Goal: Information Seeking & Learning: Learn about a topic

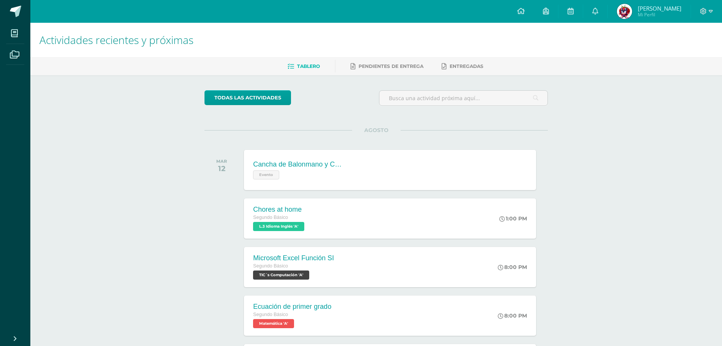
click at [527, 85] on div "todas las Actividades No tienes actividades Échale un vistazo a los demás perío…" at bounding box center [376, 278] width 374 height 406
click at [701, 14] on icon at bounding box center [703, 11] width 7 height 7
click at [689, 48] on link "Cerrar sesión" at bounding box center [683, 51] width 60 height 11
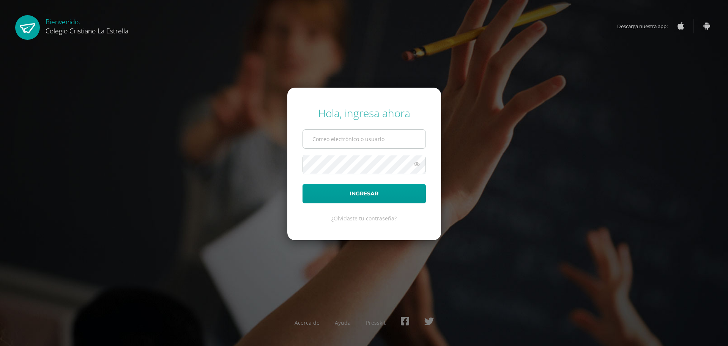
click at [422, 133] on input "text" at bounding box center [364, 139] width 123 height 19
click at [388, 138] on input "615@laestrella.edu.gt" at bounding box center [364, 139] width 123 height 19
type input "811@laestrella.edu.gt"
click at [388, 194] on button "Ingresar" at bounding box center [363, 193] width 123 height 19
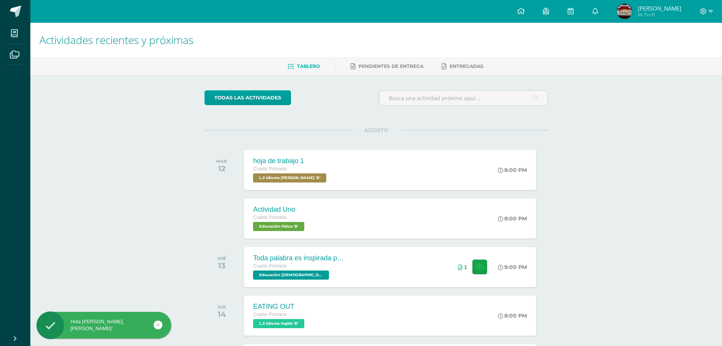
click at [631, 11] on img at bounding box center [624, 11] width 15 height 15
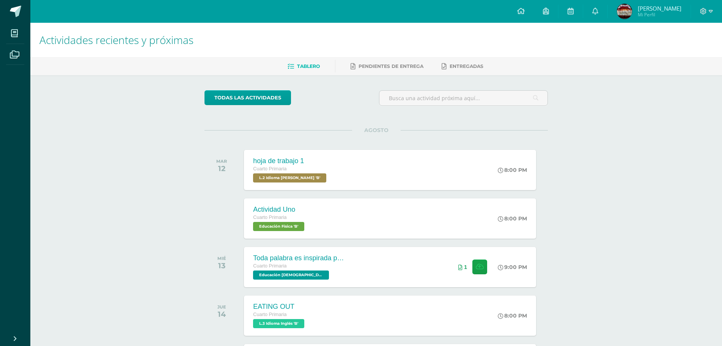
click at [630, 16] on img at bounding box center [624, 11] width 15 height 15
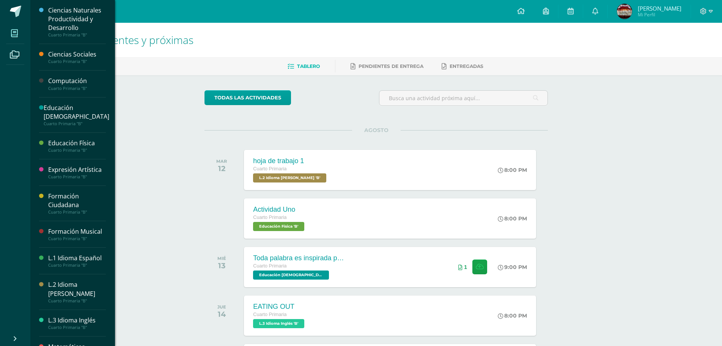
click at [24, 36] on link "Mis cursos" at bounding box center [15, 33] width 18 height 21
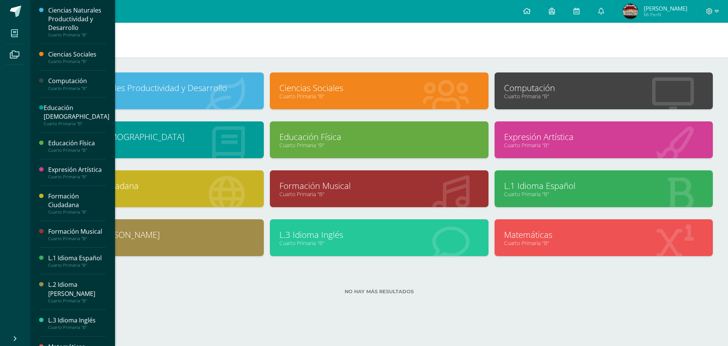
click at [351, 143] on link "Cuarto Primaria "B"" at bounding box center [378, 145] width 199 height 7
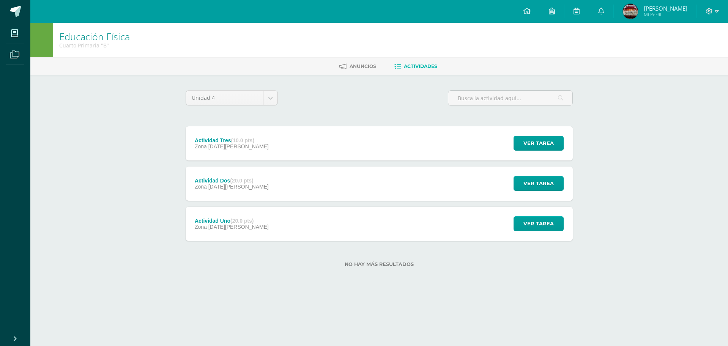
click at [360, 220] on div "Actividad Uno (20.0 pts) Zona [DATE][PERSON_NAME] Ver tarea Actividad Uno Educa…" at bounding box center [379, 224] width 387 height 34
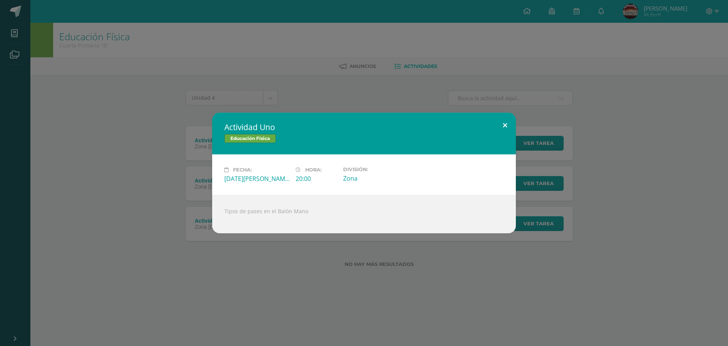
click at [509, 128] on button at bounding box center [505, 126] width 22 height 26
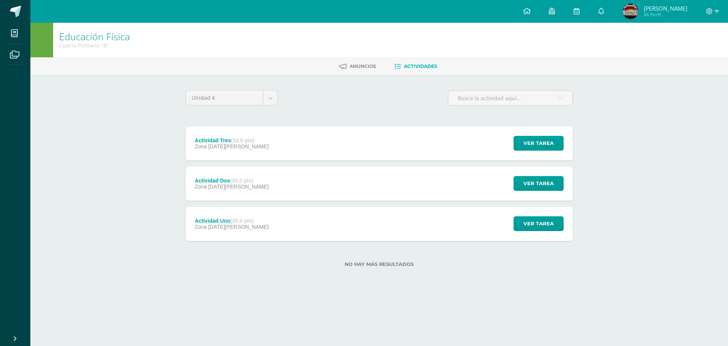
click at [435, 178] on div "Actividad Dos (20.0 pts) Zona [DATE][PERSON_NAME] Ver tarea Actividad Dos Educa…" at bounding box center [379, 184] width 387 height 34
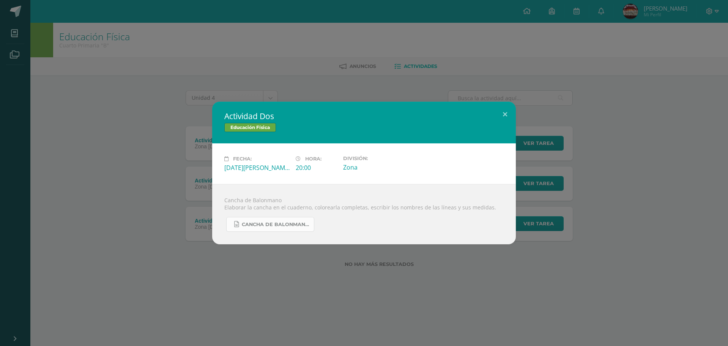
click at [271, 225] on span "Cancha de Balonmano.docx" at bounding box center [276, 225] width 68 height 6
click at [316, 147] on div "Fecha: [DATE][PERSON_NAME] Hora: 20:00 División: Zona" at bounding box center [363, 163] width 303 height 41
drag, startPoint x: 418, startPoint y: 288, endPoint x: 423, endPoint y: 298, distance: 11.4
click at [418, 285] on div "Actividad Dos Educación Física Fecha: [DATE][PERSON_NAME] Hora: 20:00 División:…" at bounding box center [364, 173] width 728 height 346
